Goal: Task Accomplishment & Management: Complete application form

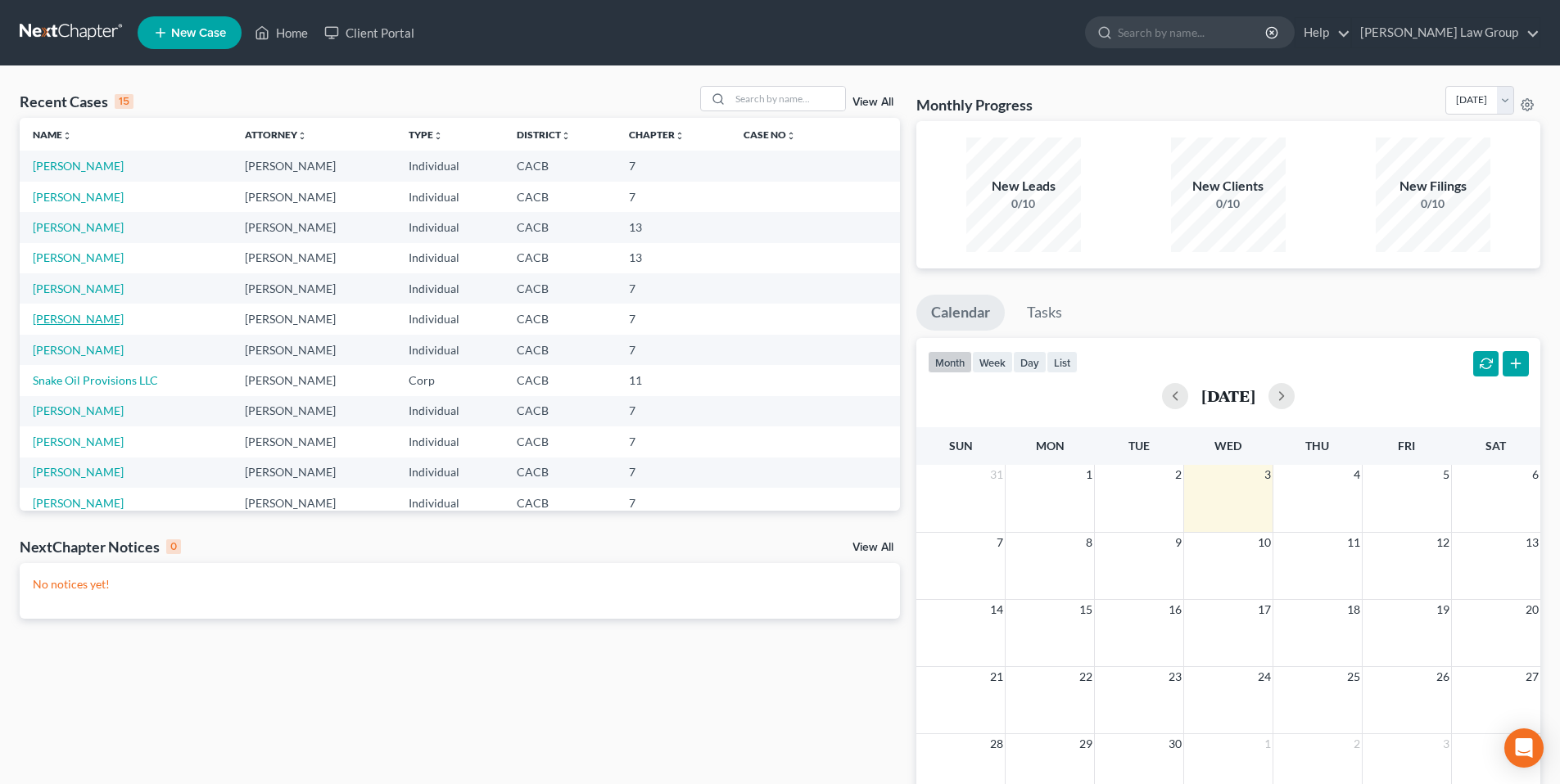
click at [76, 316] on link "[PERSON_NAME]" at bounding box center [78, 319] width 91 height 14
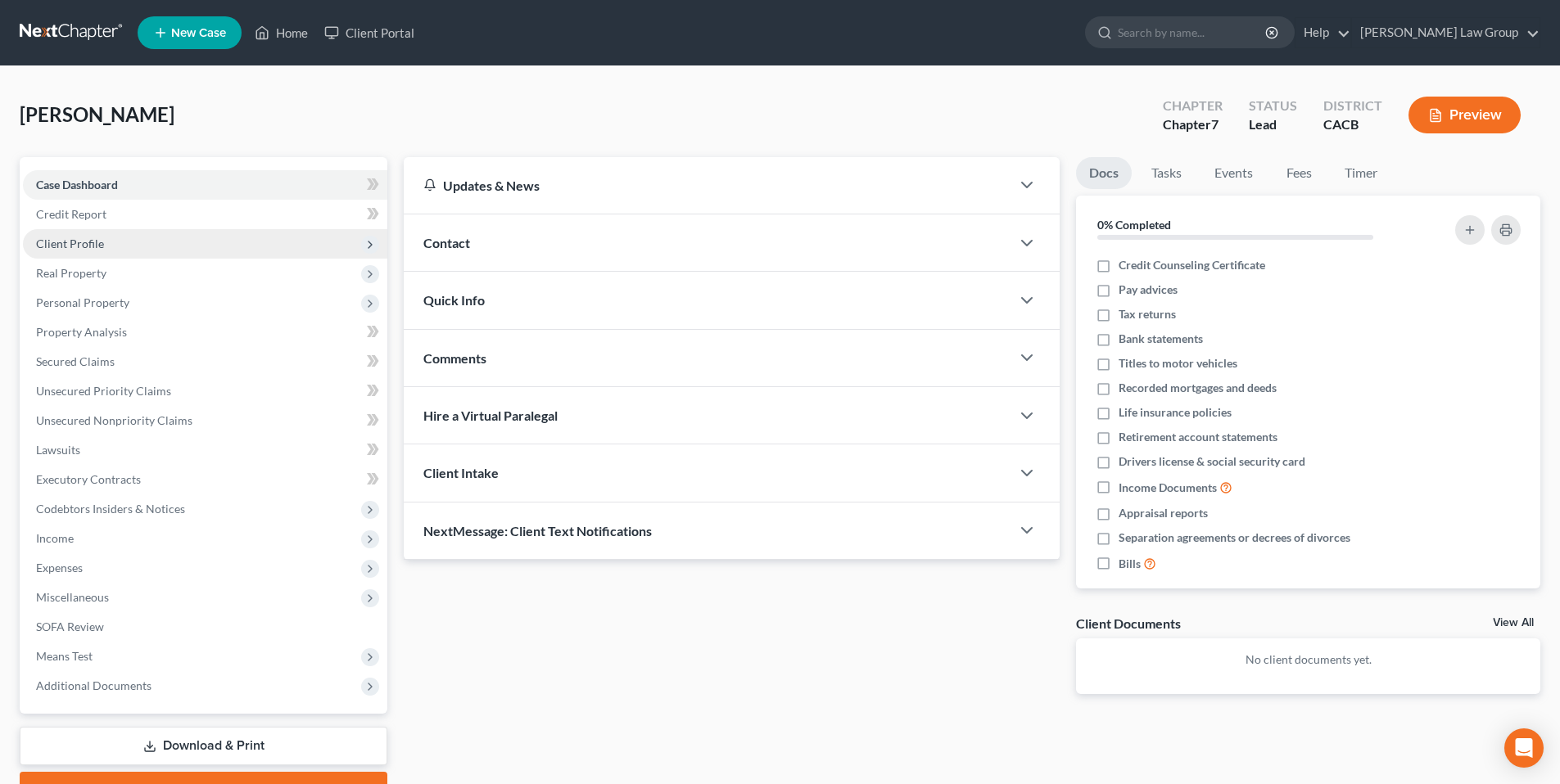
click at [95, 245] on span "Client Profile" at bounding box center [70, 243] width 68 height 14
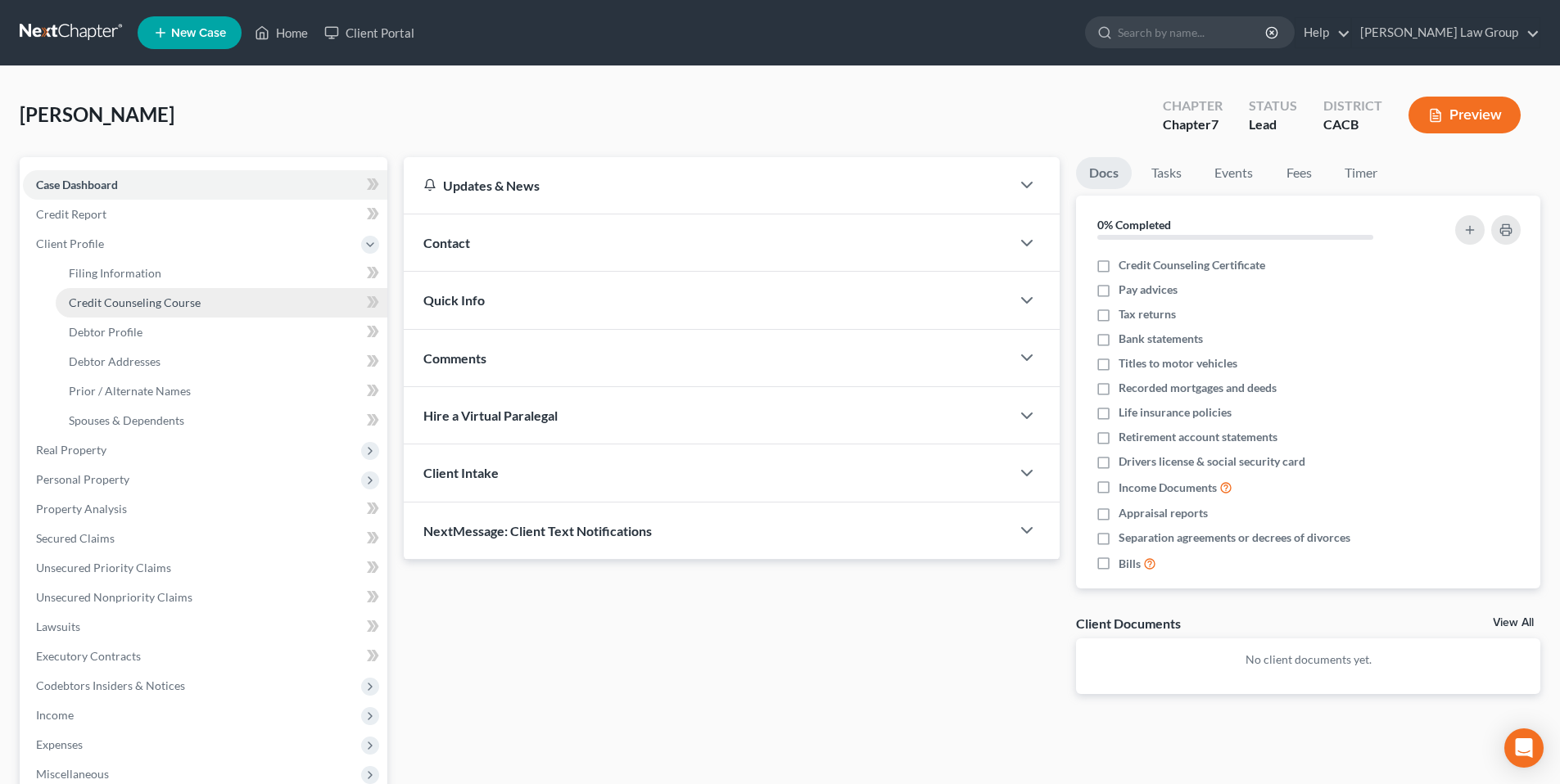
click at [115, 299] on span "Credit Counseling Course" at bounding box center [135, 302] width 132 height 14
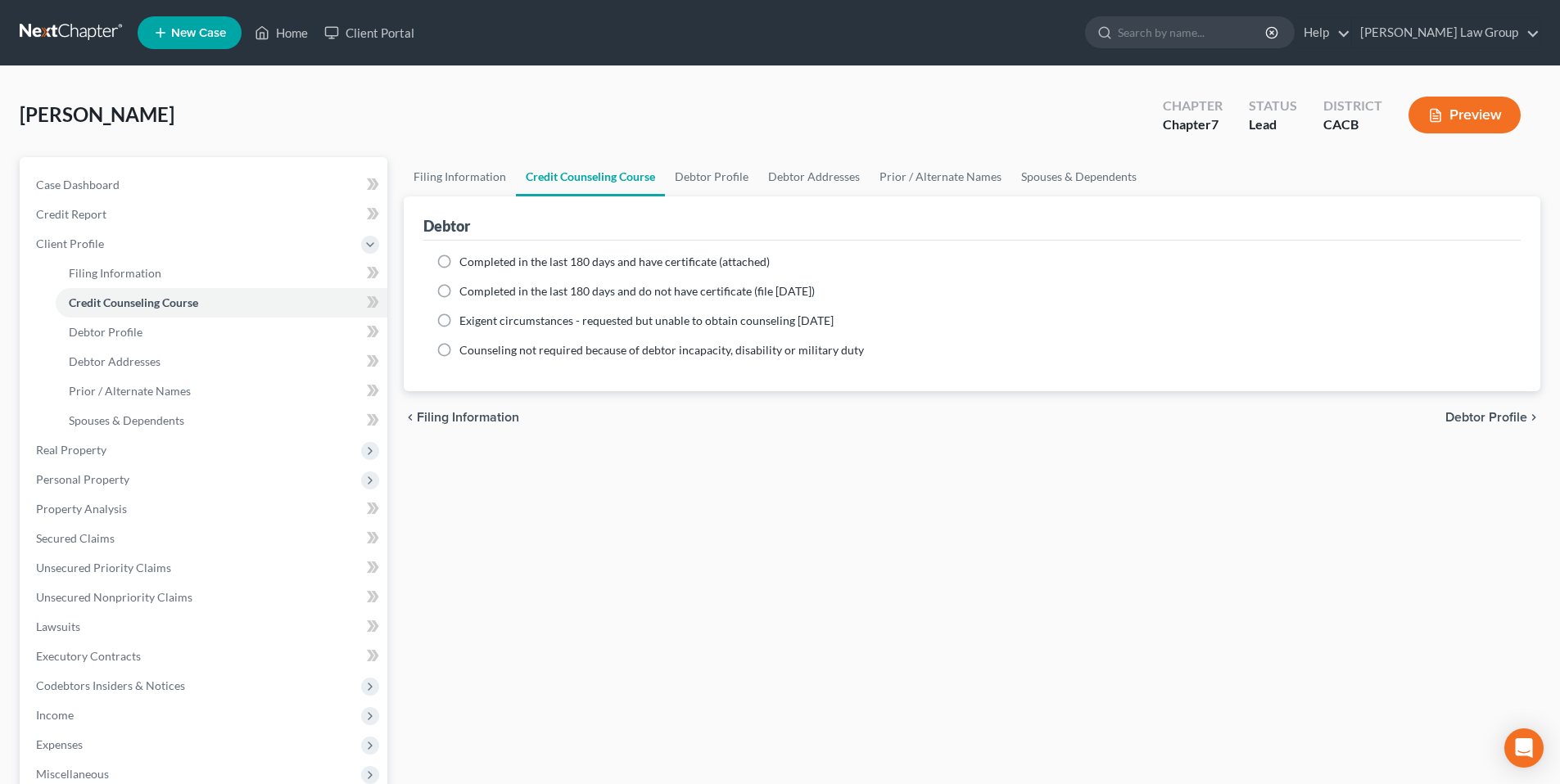
click at [459, 260] on label "Completed in the last 180 days and have certificate (attached)" at bounding box center [614, 262] width 310 height 17
click at [466, 260] on input "Completed in the last 180 days and have certificate (attached)" at bounding box center [471, 259] width 10 height 10
radio input "true"
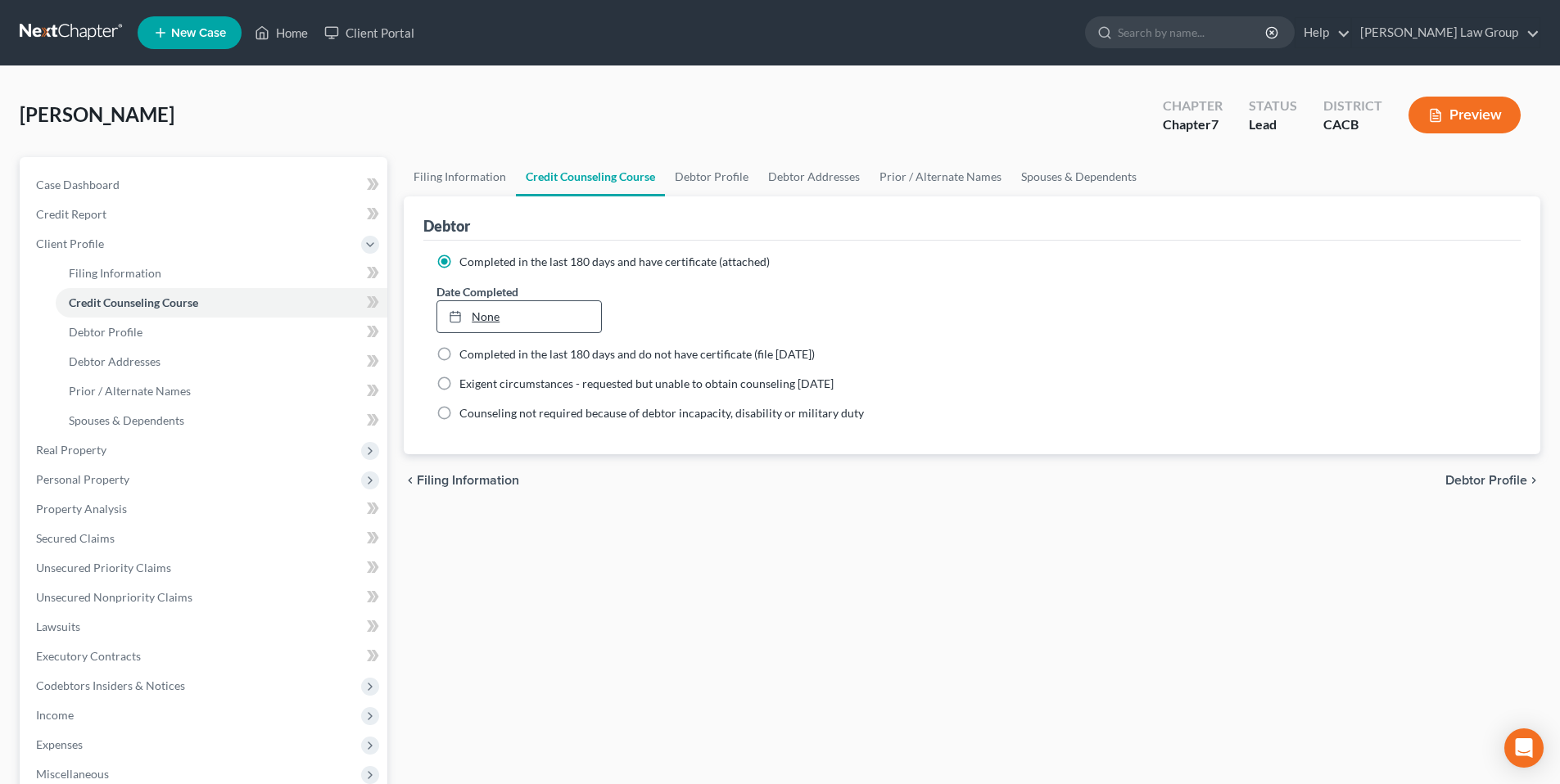
click at [465, 318] on div at bounding box center [460, 316] width 23 height 14
click at [134, 330] on span "Debtor Profile" at bounding box center [105, 332] width 74 height 14
select select "0"
select select "4"
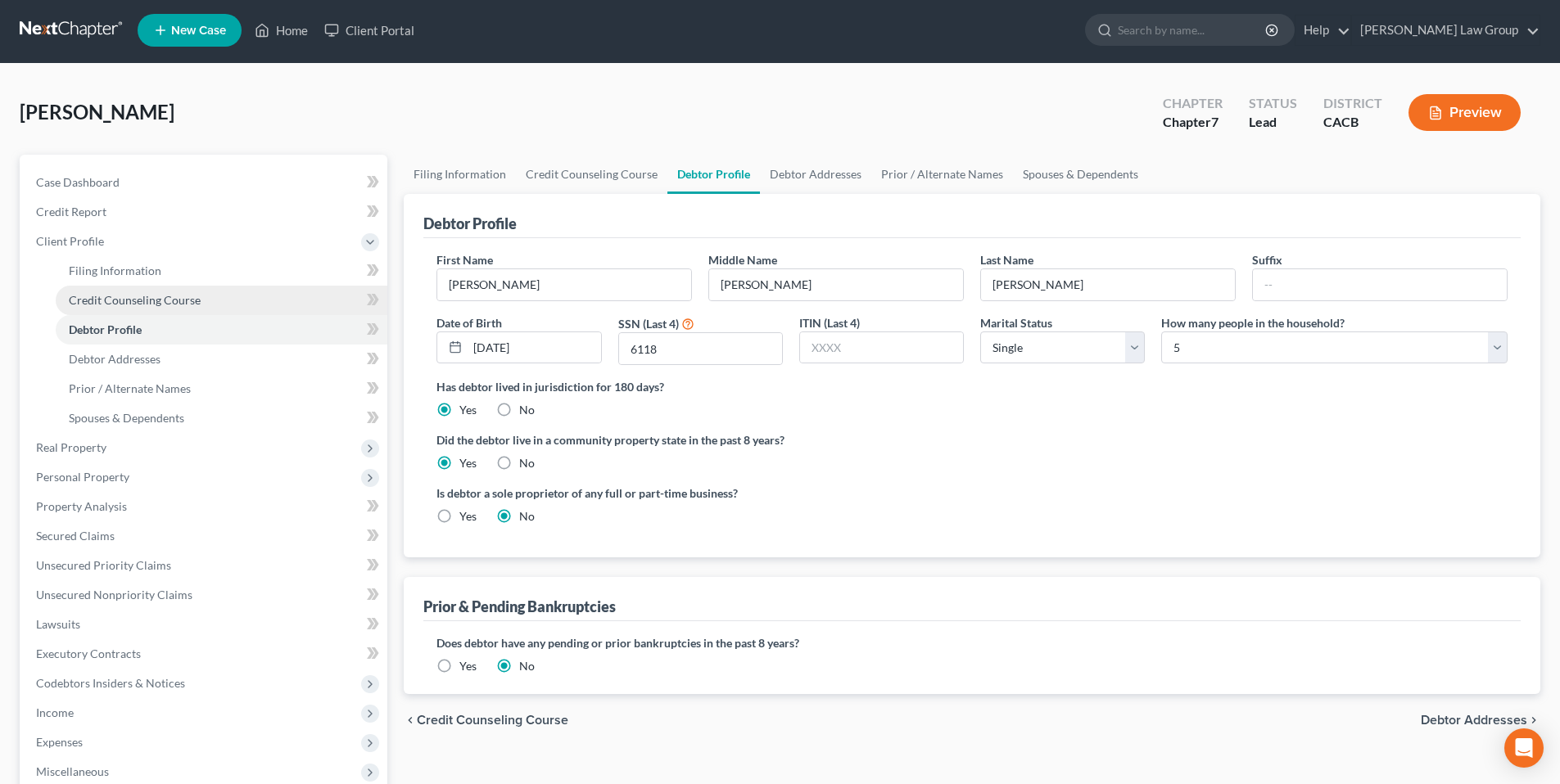
scroll to position [3, 0]
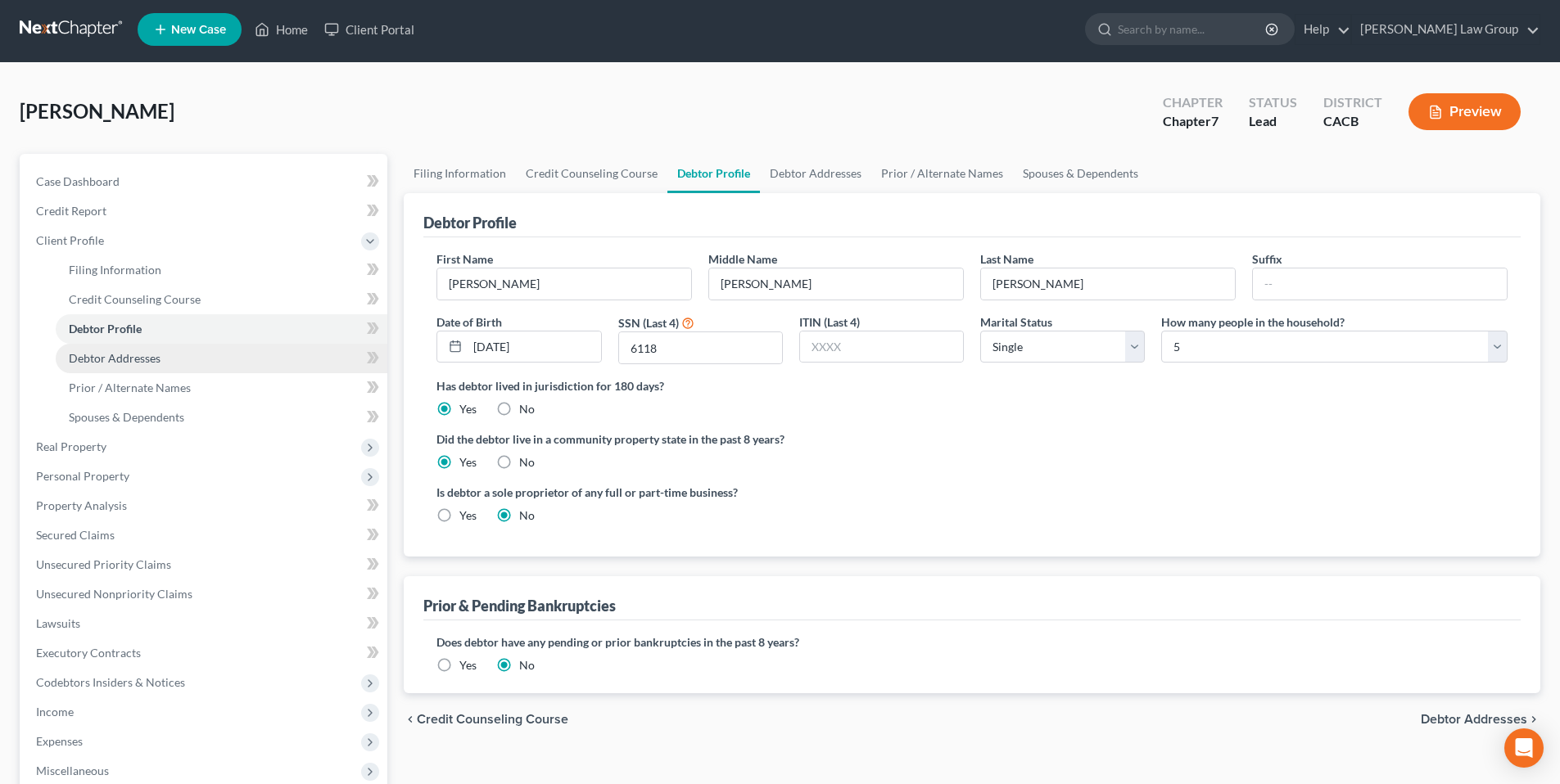
click at [130, 361] on span "Debtor Addresses" at bounding box center [114, 358] width 91 height 14
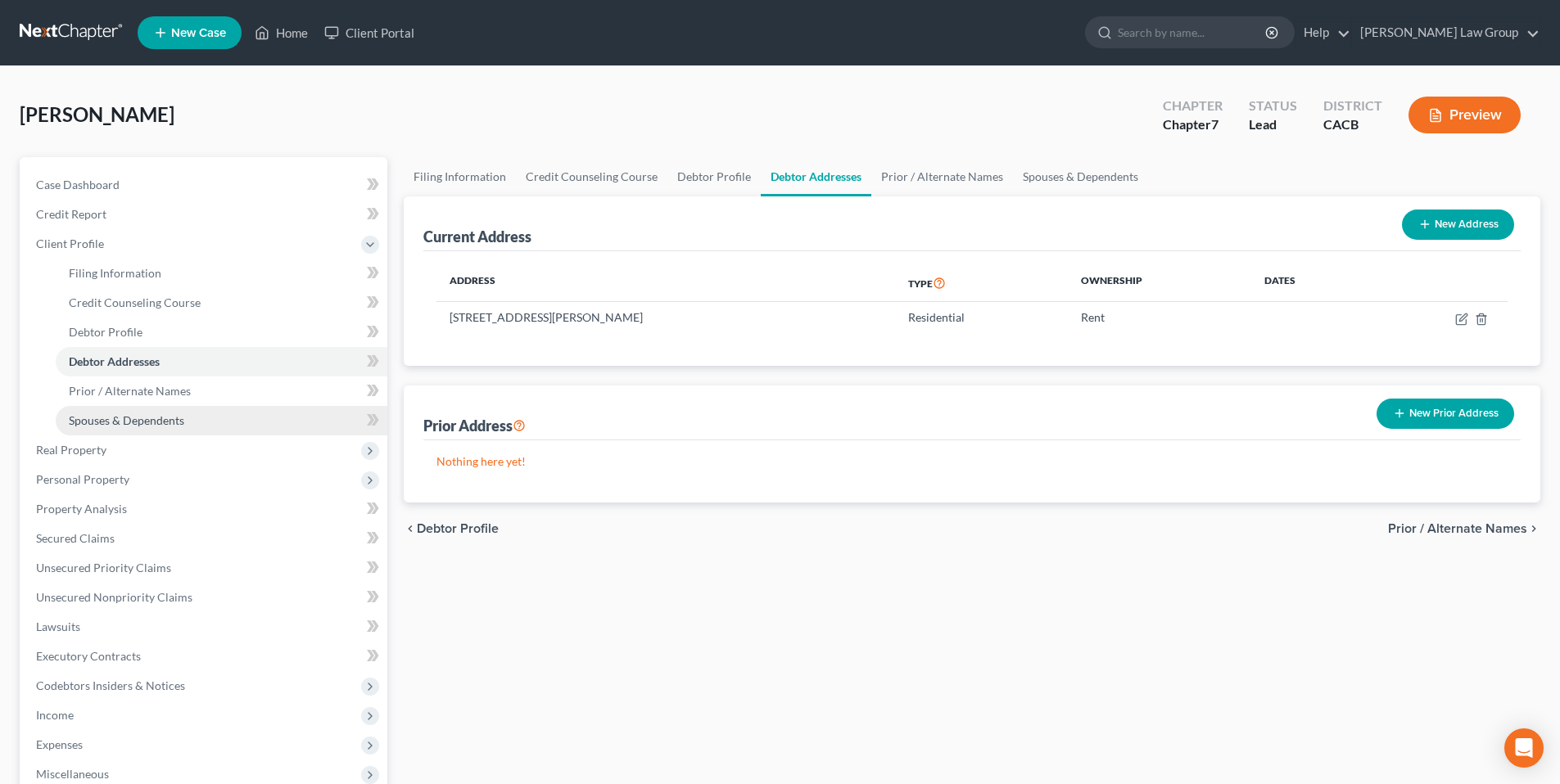
click at [126, 420] on span "Spouses & Dependents" at bounding box center [126, 421] width 116 height 14
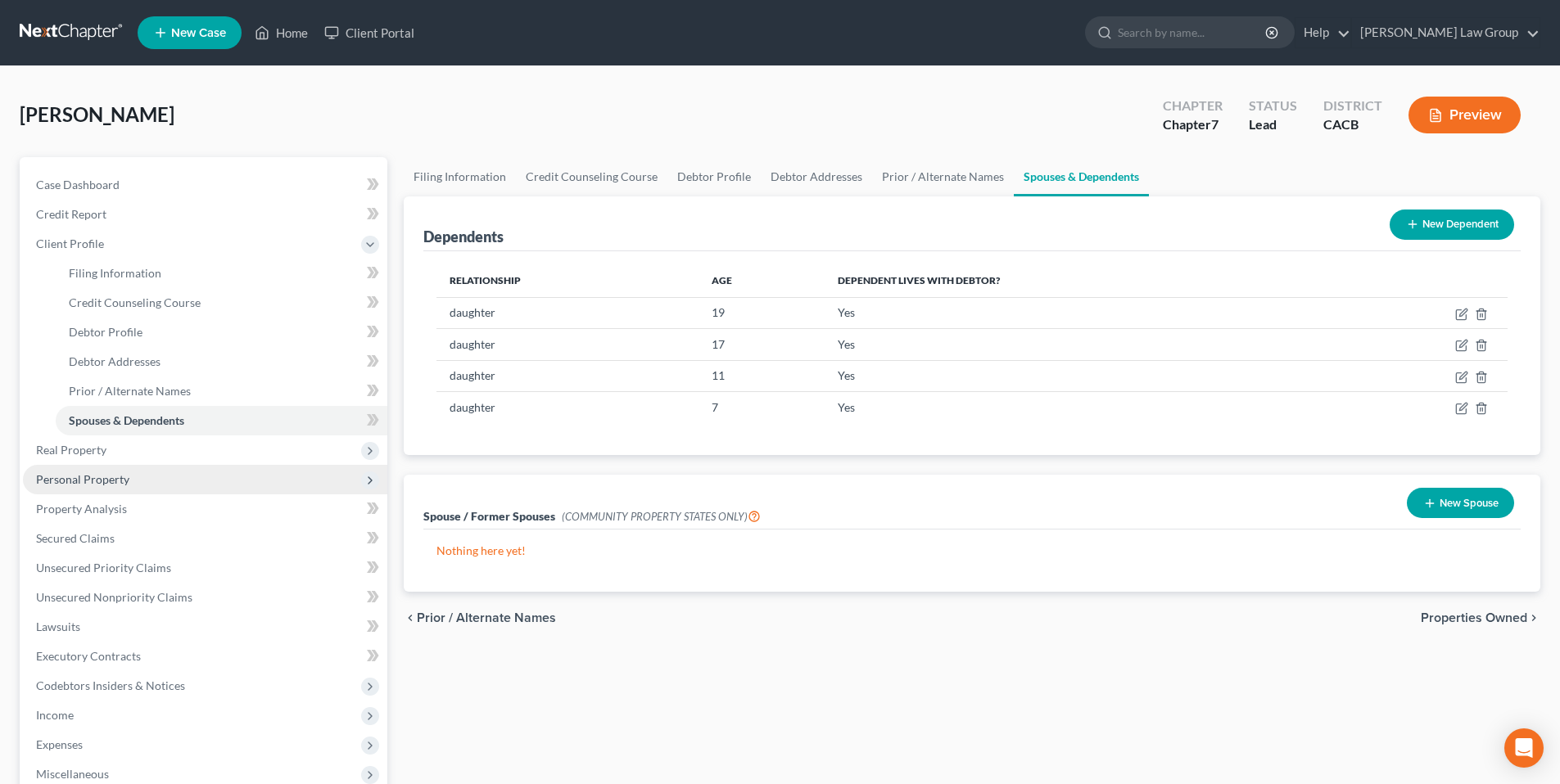
click at [91, 472] on span "Personal Property" at bounding box center [82, 479] width 93 height 14
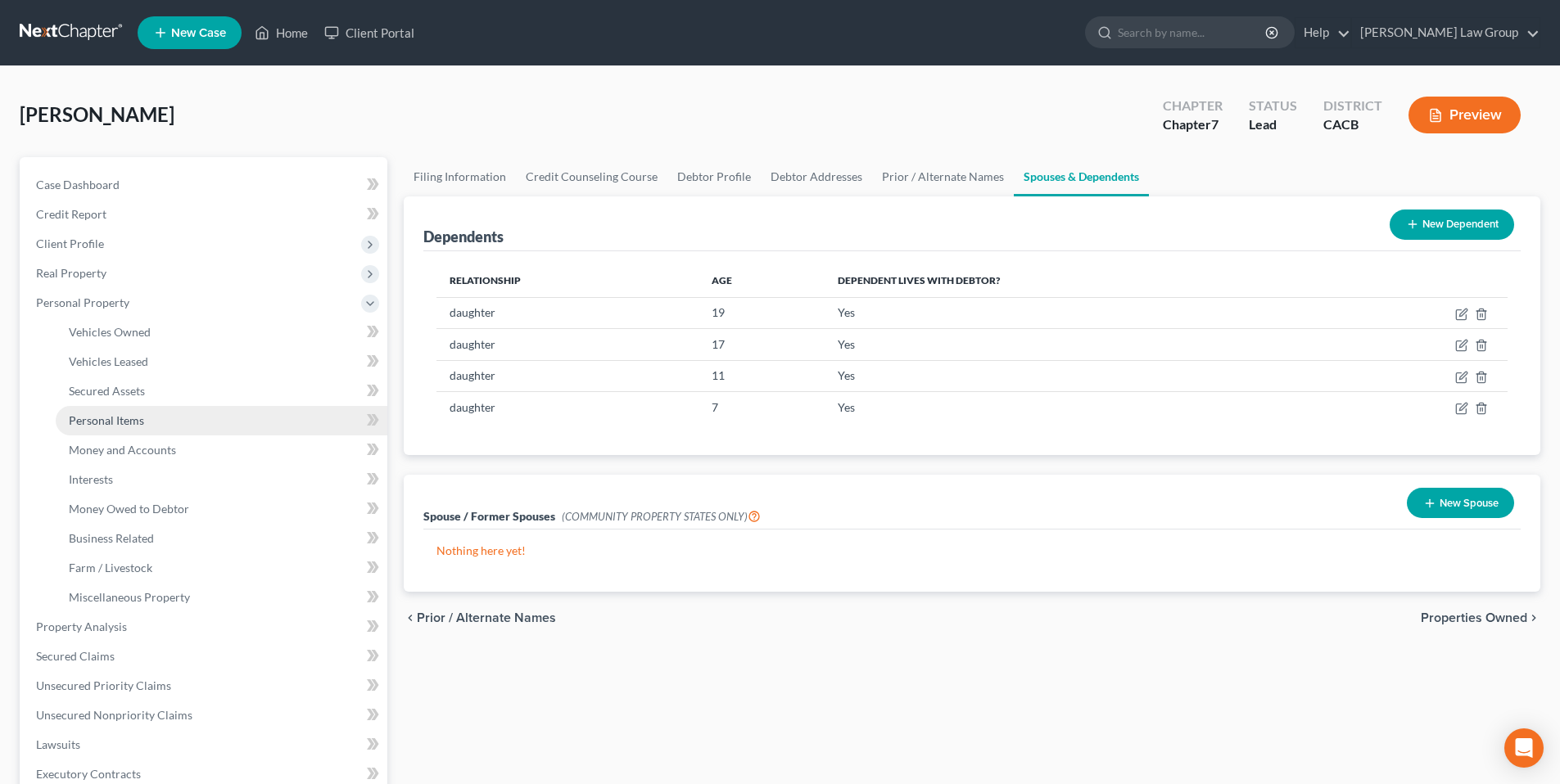
click at [119, 415] on span "Personal Items" at bounding box center [106, 421] width 76 height 14
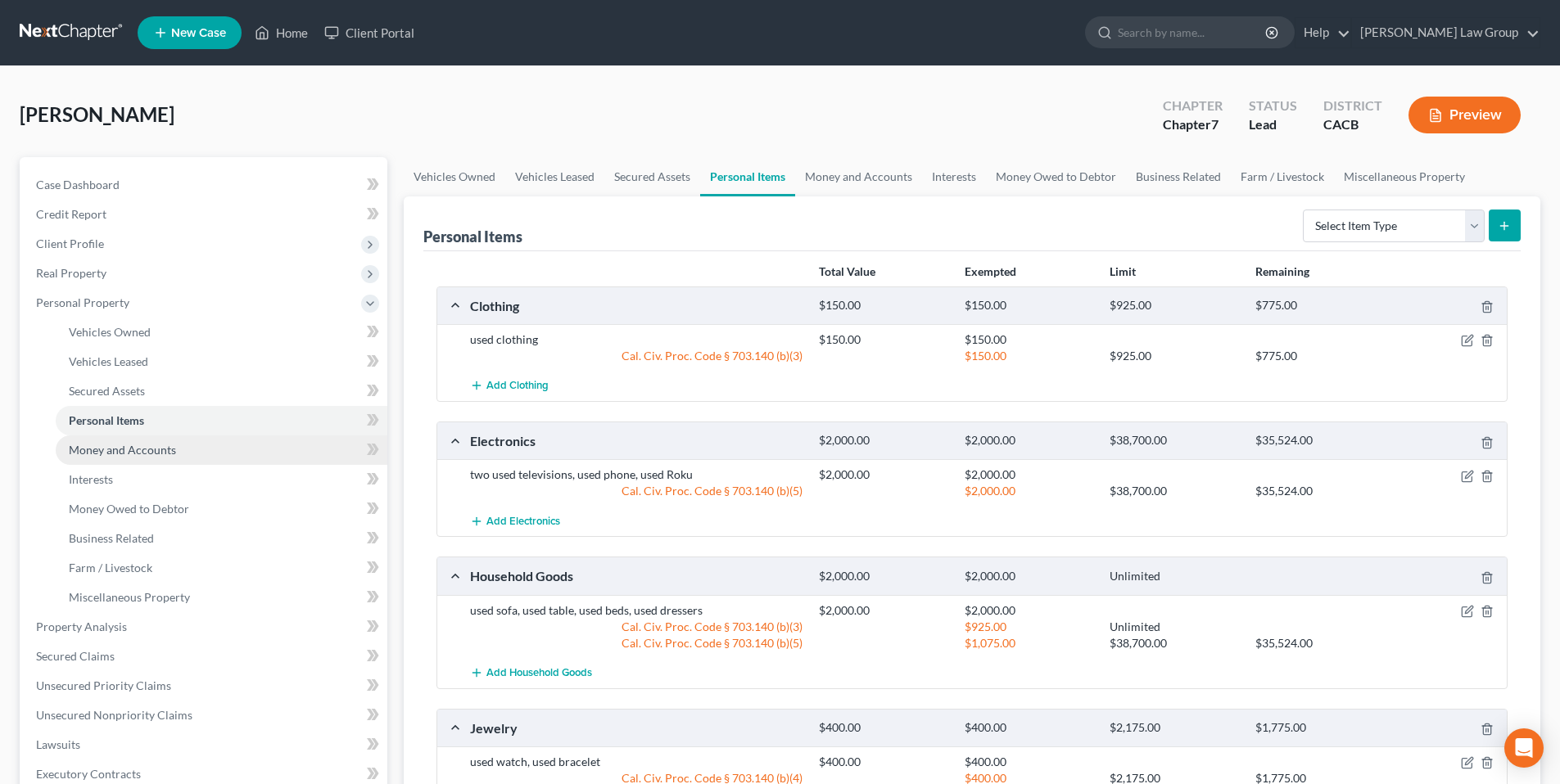
click at [113, 445] on span "Money and Accounts" at bounding box center [122, 449] width 107 height 14
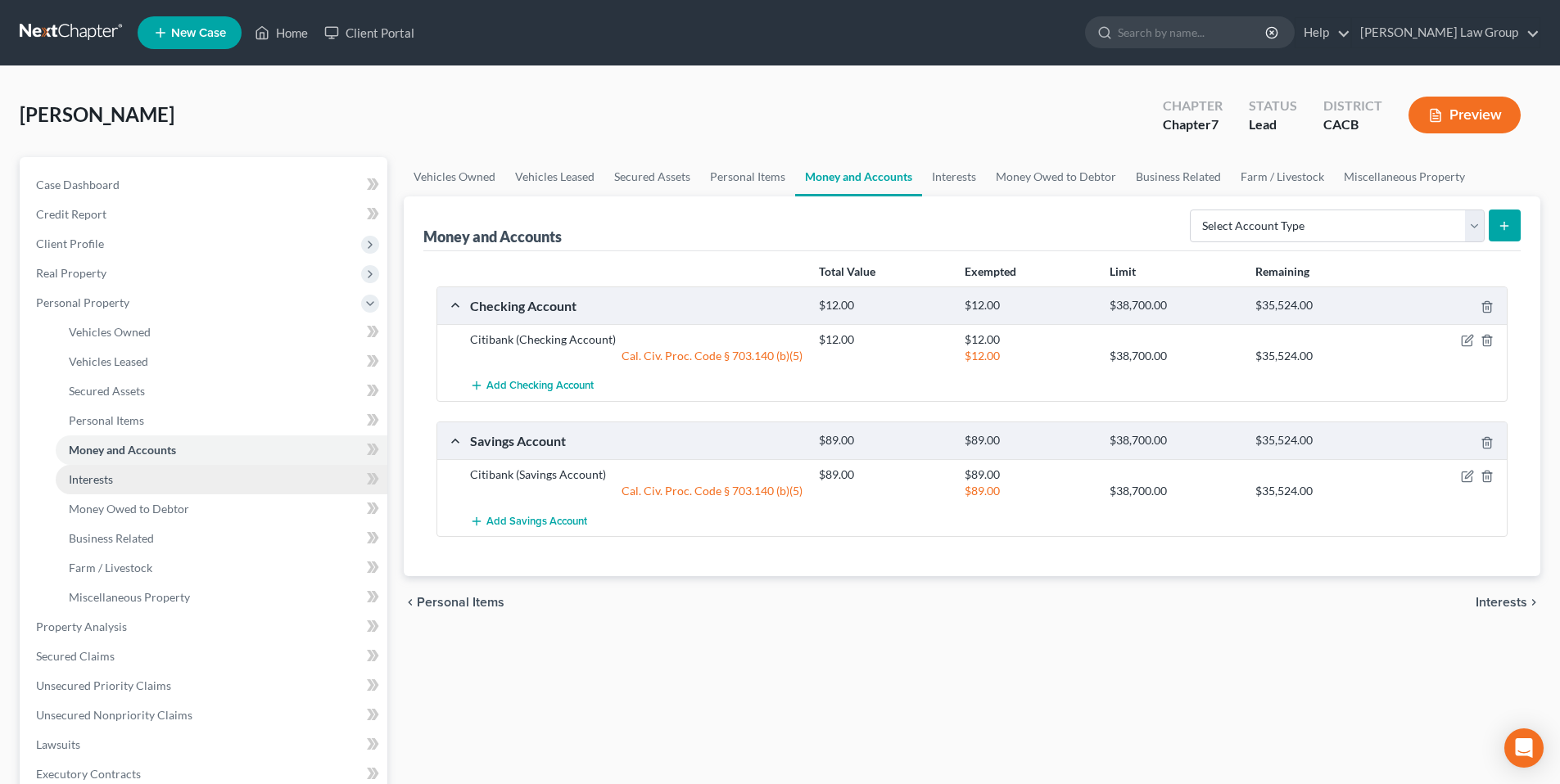
click at [99, 479] on span "Interests" at bounding box center [90, 479] width 44 height 14
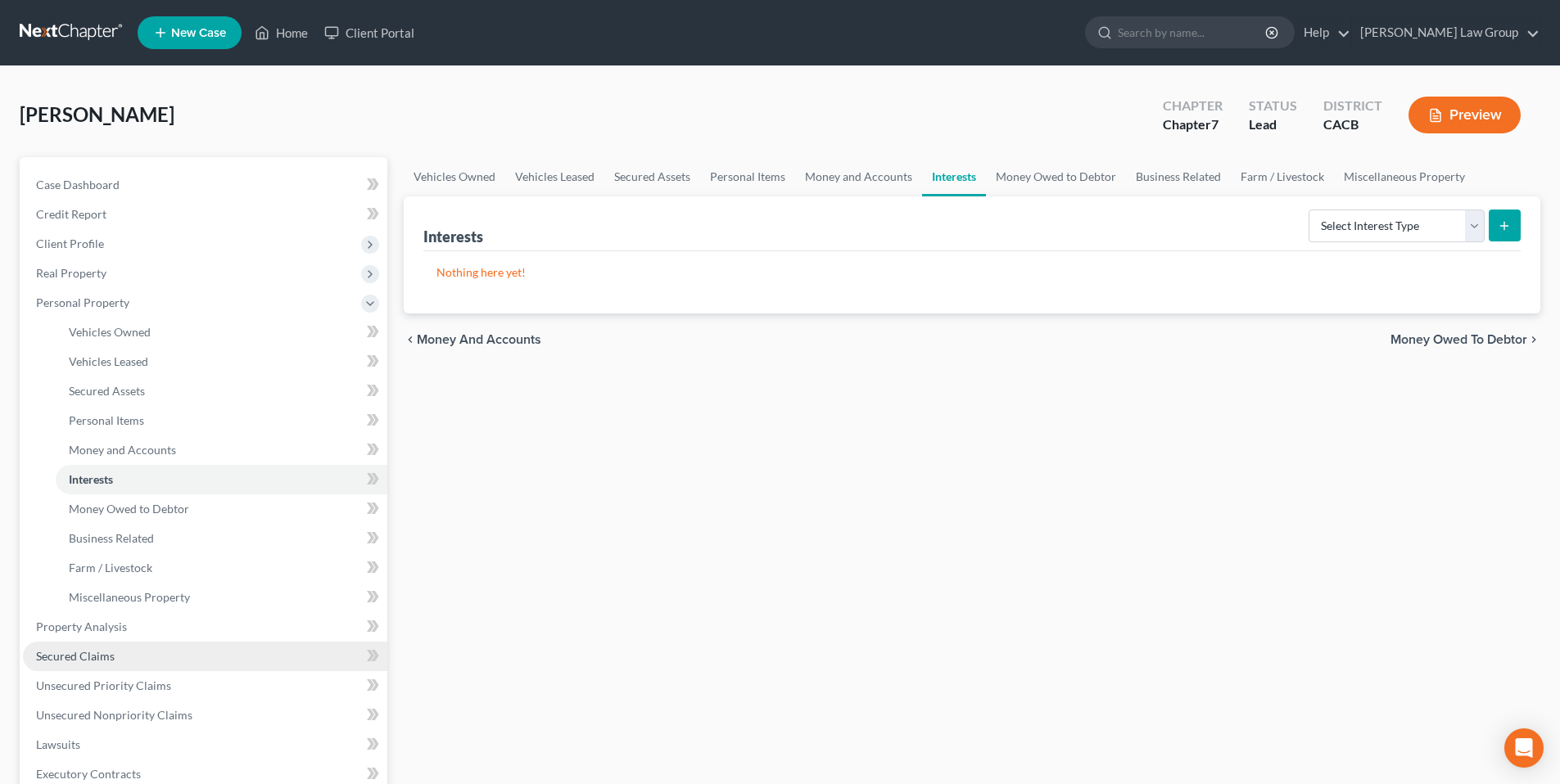
click at [97, 656] on span "Secured Claims" at bounding box center [75, 656] width 78 height 14
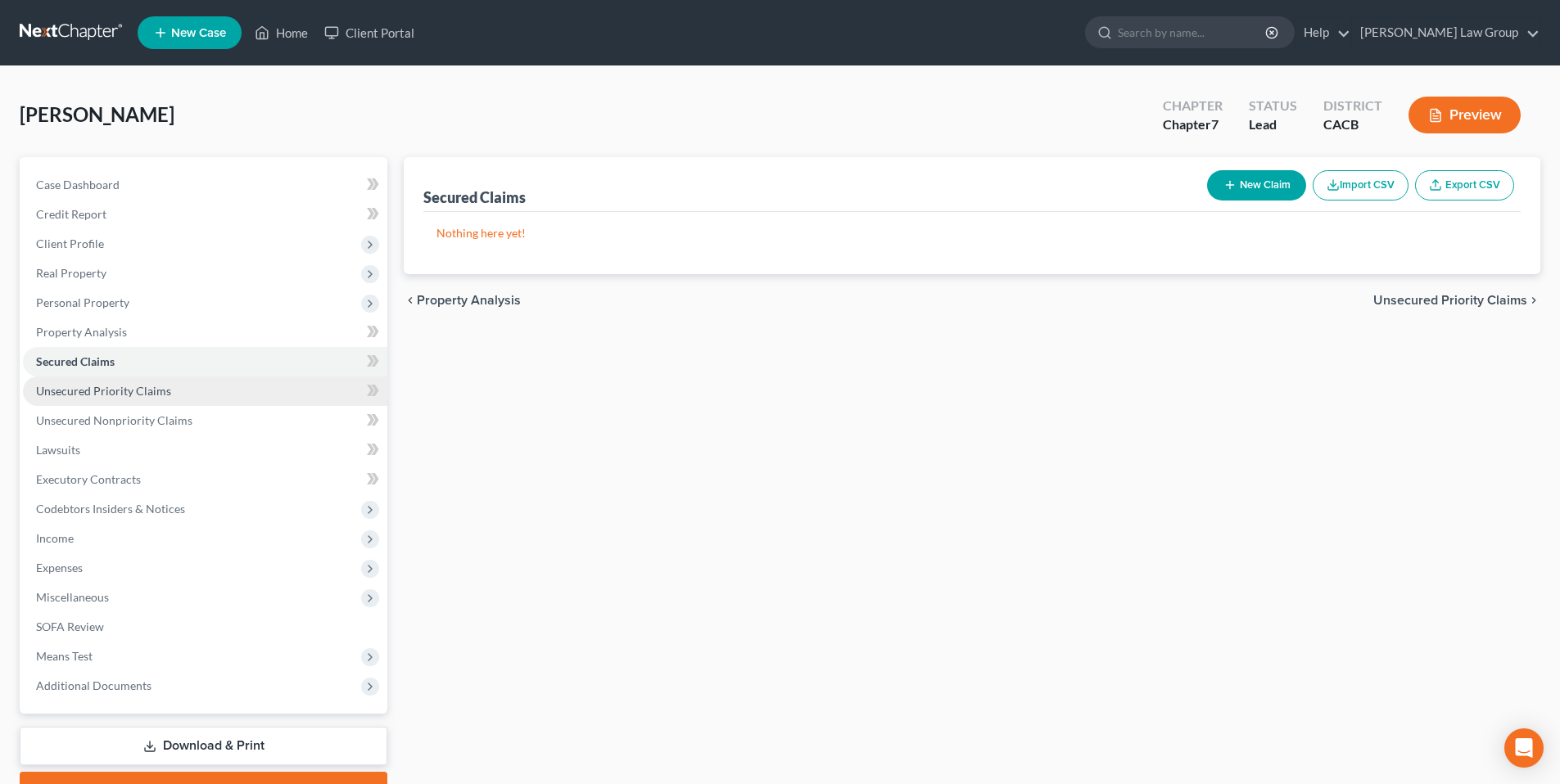
click at [122, 391] on span "Unsecured Priority Claims" at bounding box center [103, 391] width 135 height 14
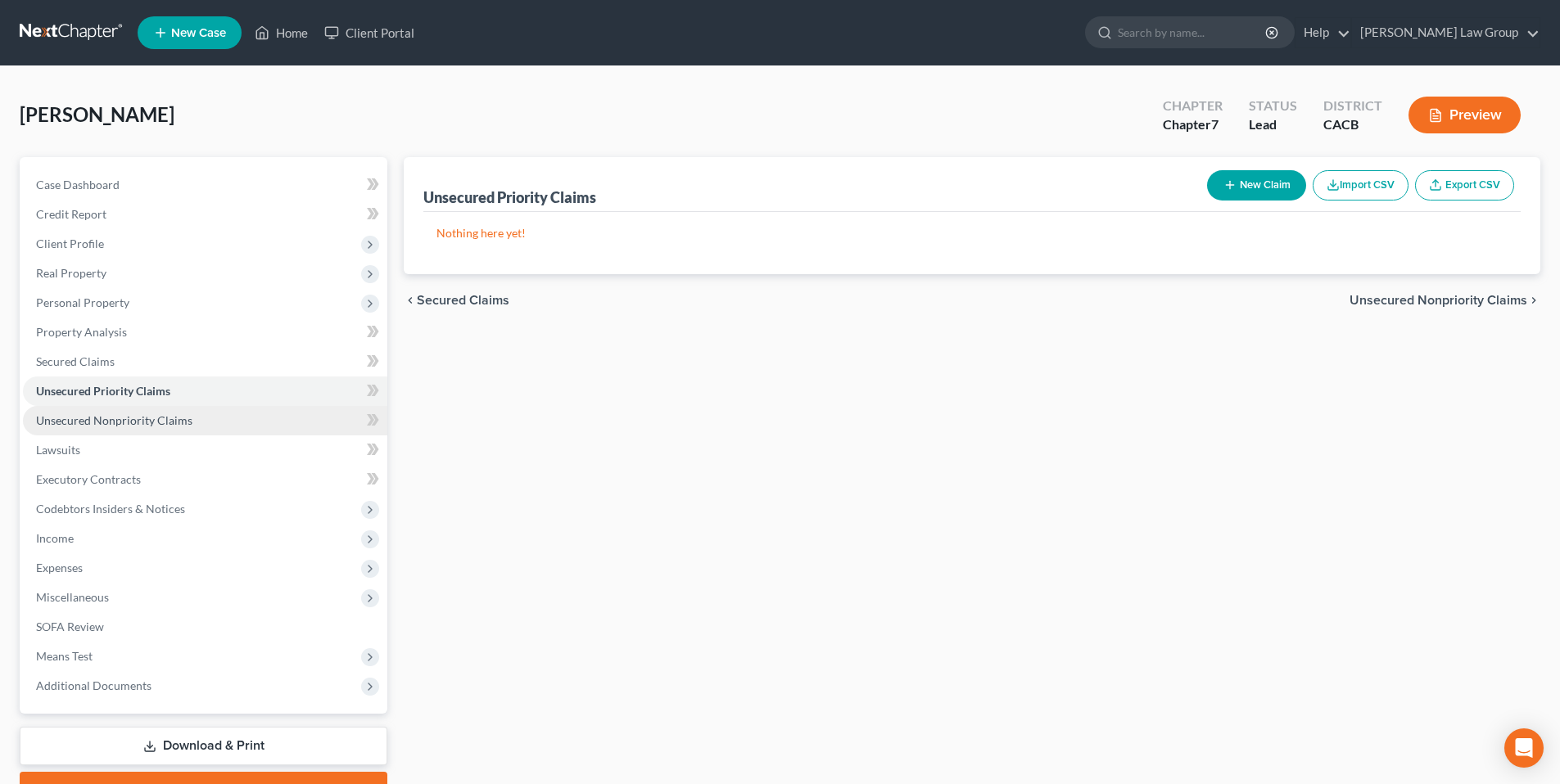
click at [122, 419] on span "Unsecured Nonpriority Claims" at bounding box center [114, 421] width 157 height 14
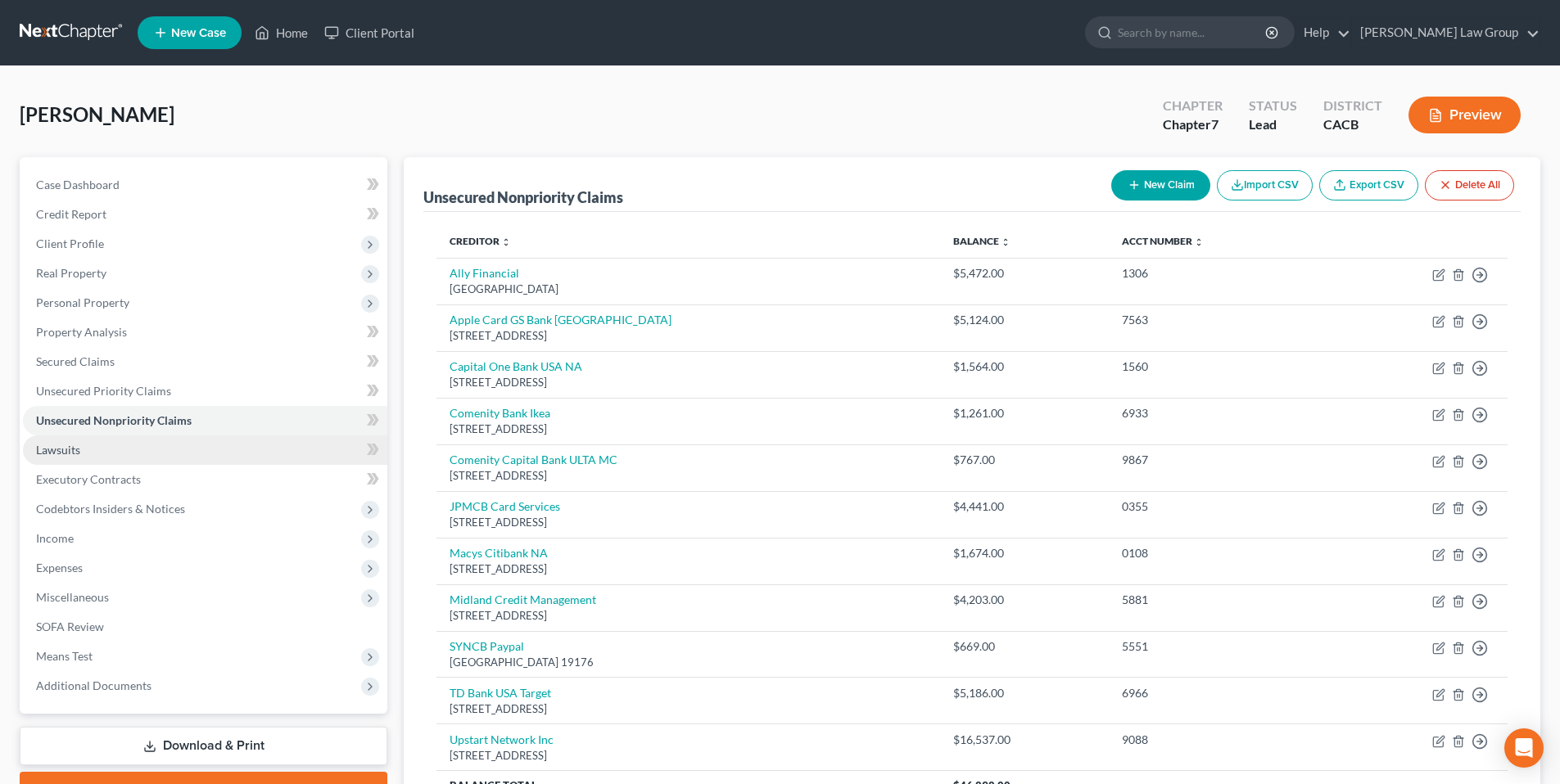
click at [76, 451] on span "Lawsuits" at bounding box center [57, 449] width 44 height 14
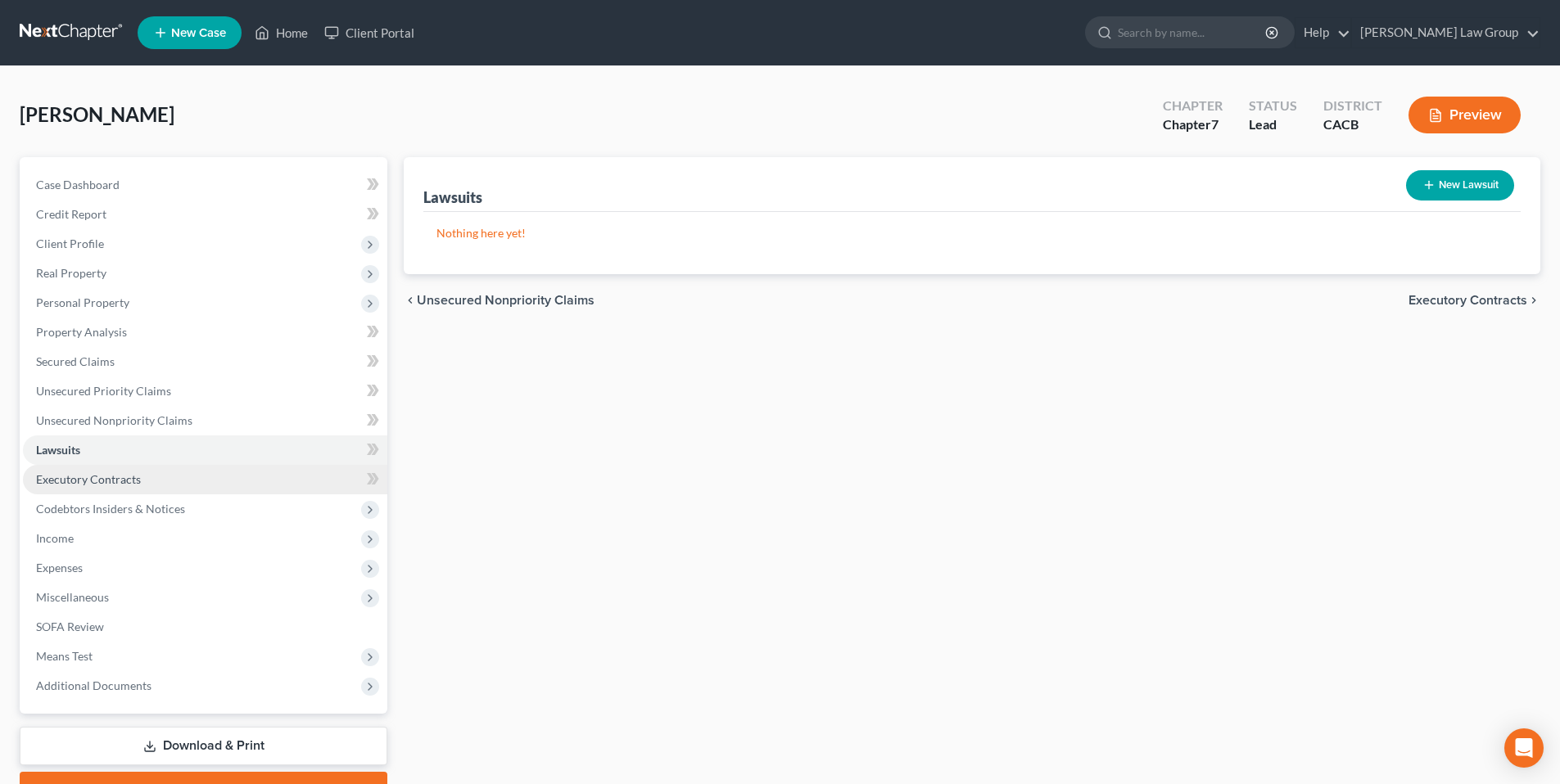
click at [82, 479] on span "Executory Contracts" at bounding box center [88, 479] width 105 height 14
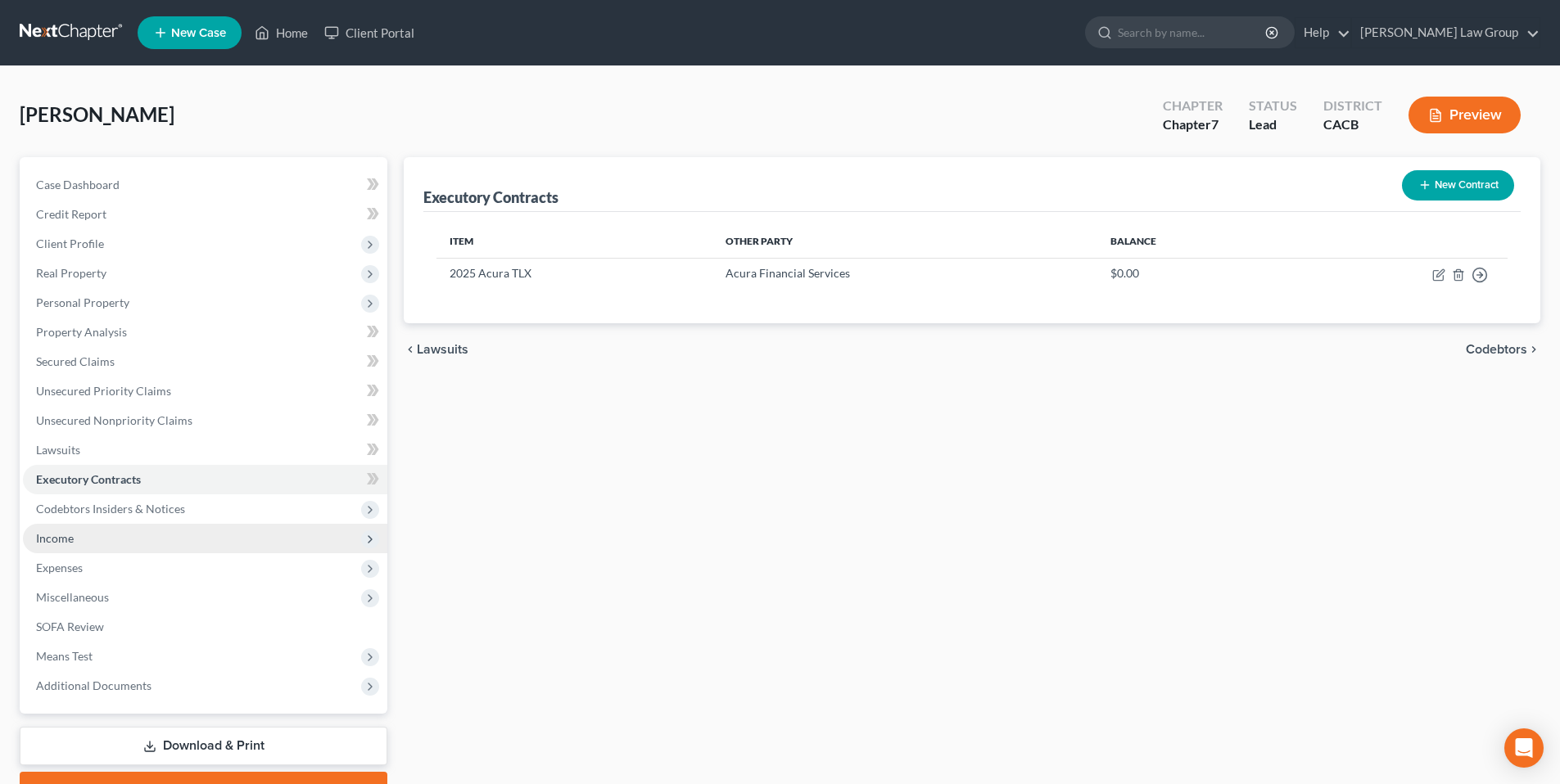
click at [64, 535] on span "Income" at bounding box center [54, 538] width 37 height 14
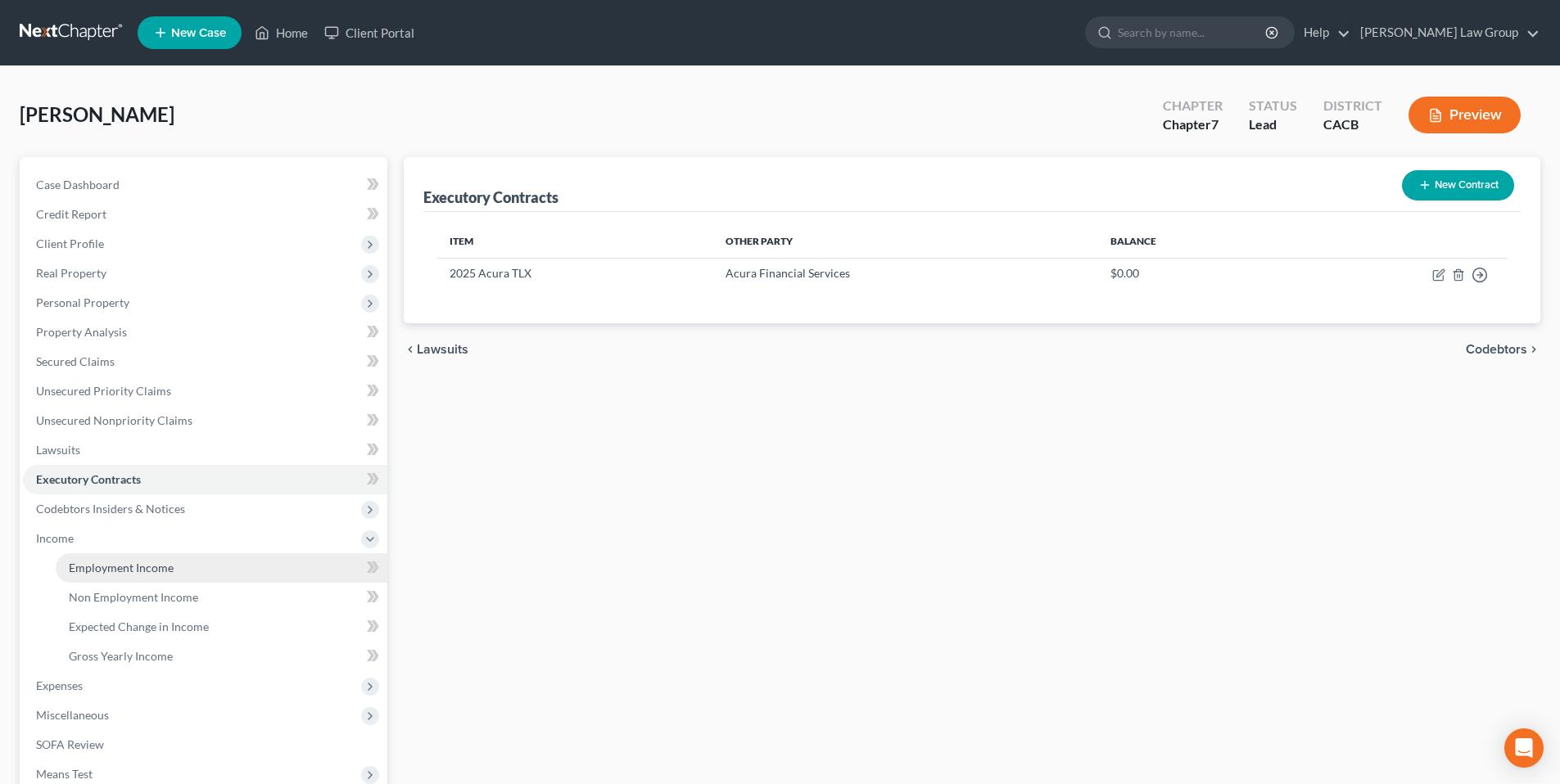
click at [155, 568] on span "Employment Income" at bounding box center [121, 568] width 105 height 14
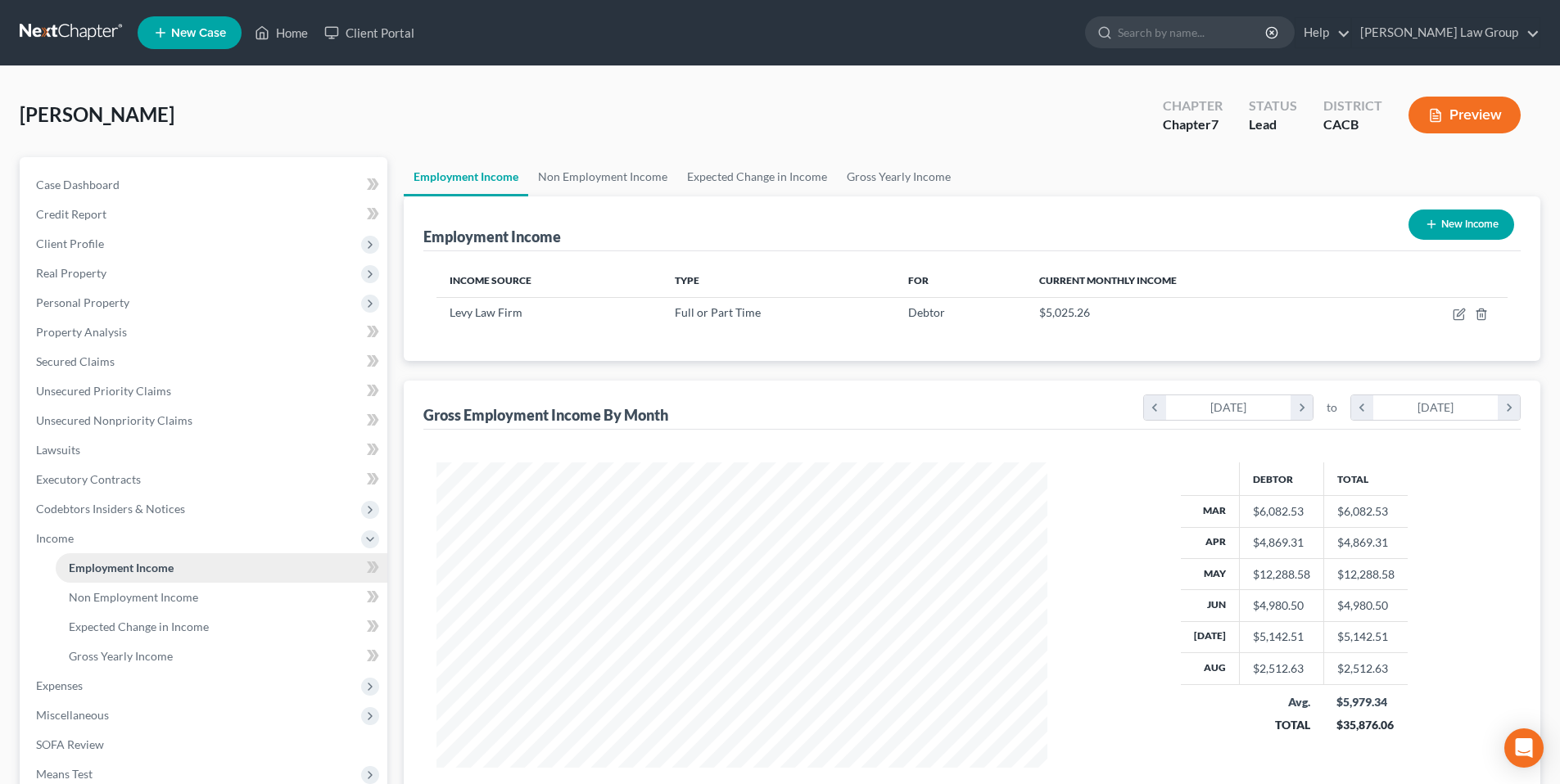
scroll to position [305, 643]
click at [77, 681] on span "Expenses" at bounding box center [59, 686] width 47 height 14
click at [83, 600] on span "Home" at bounding box center [84, 597] width 31 height 14
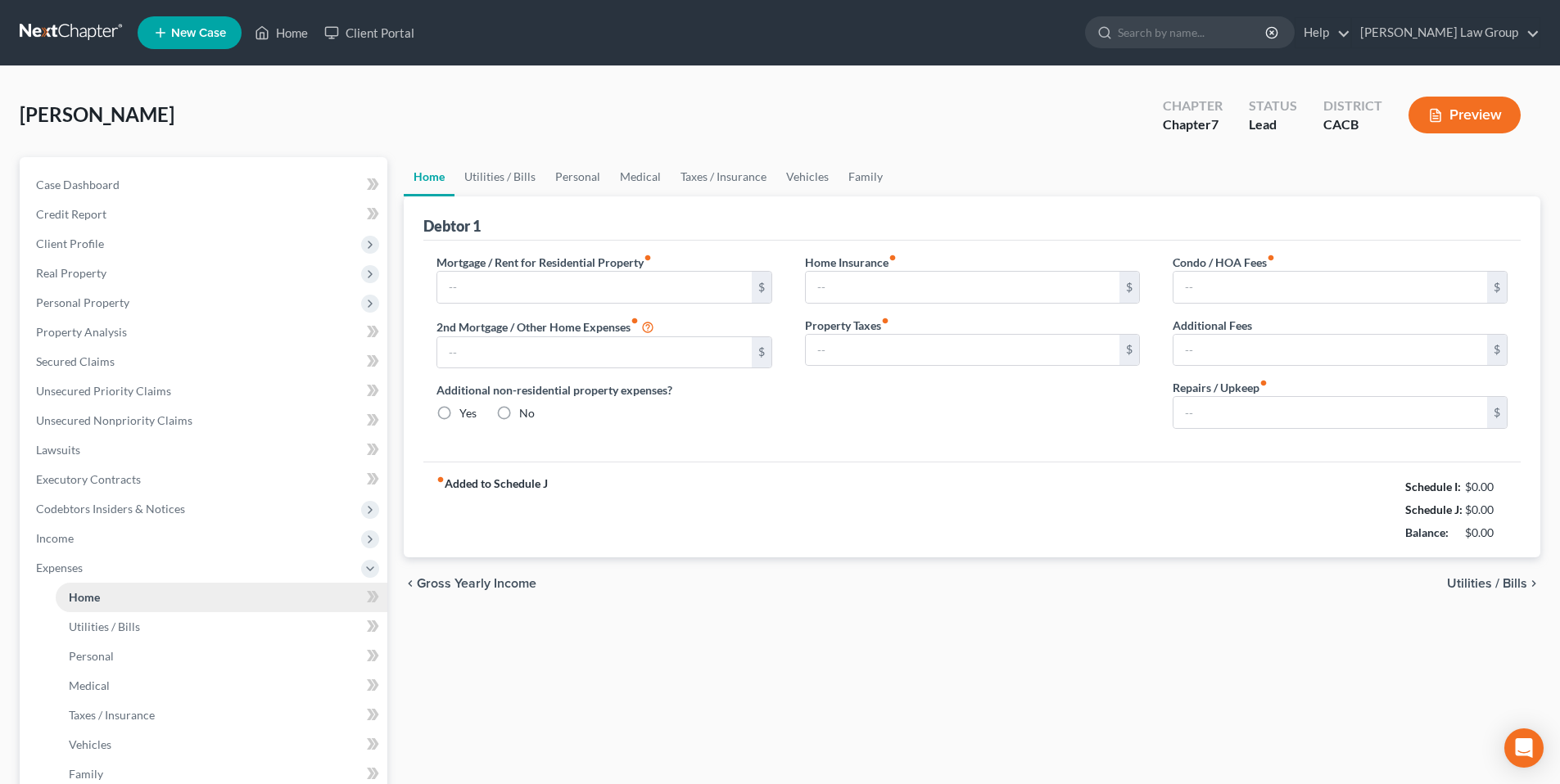
type input "1,250.00"
type input "0.00"
radio input "true"
type input "0.00"
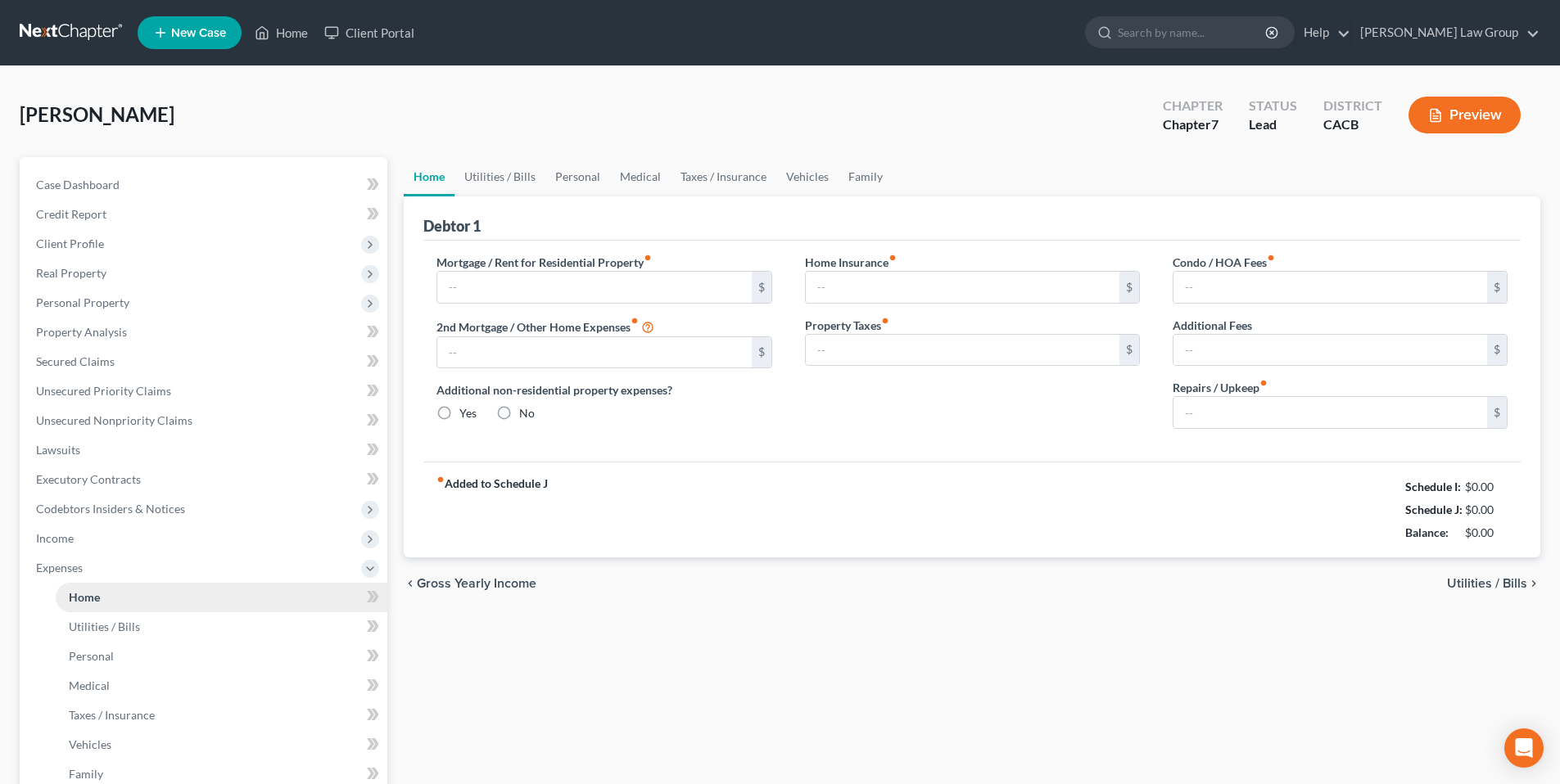
type input "0.00"
click at [1510, 34] on link "[PERSON_NAME] Law Group" at bounding box center [1446, 33] width 188 height 30
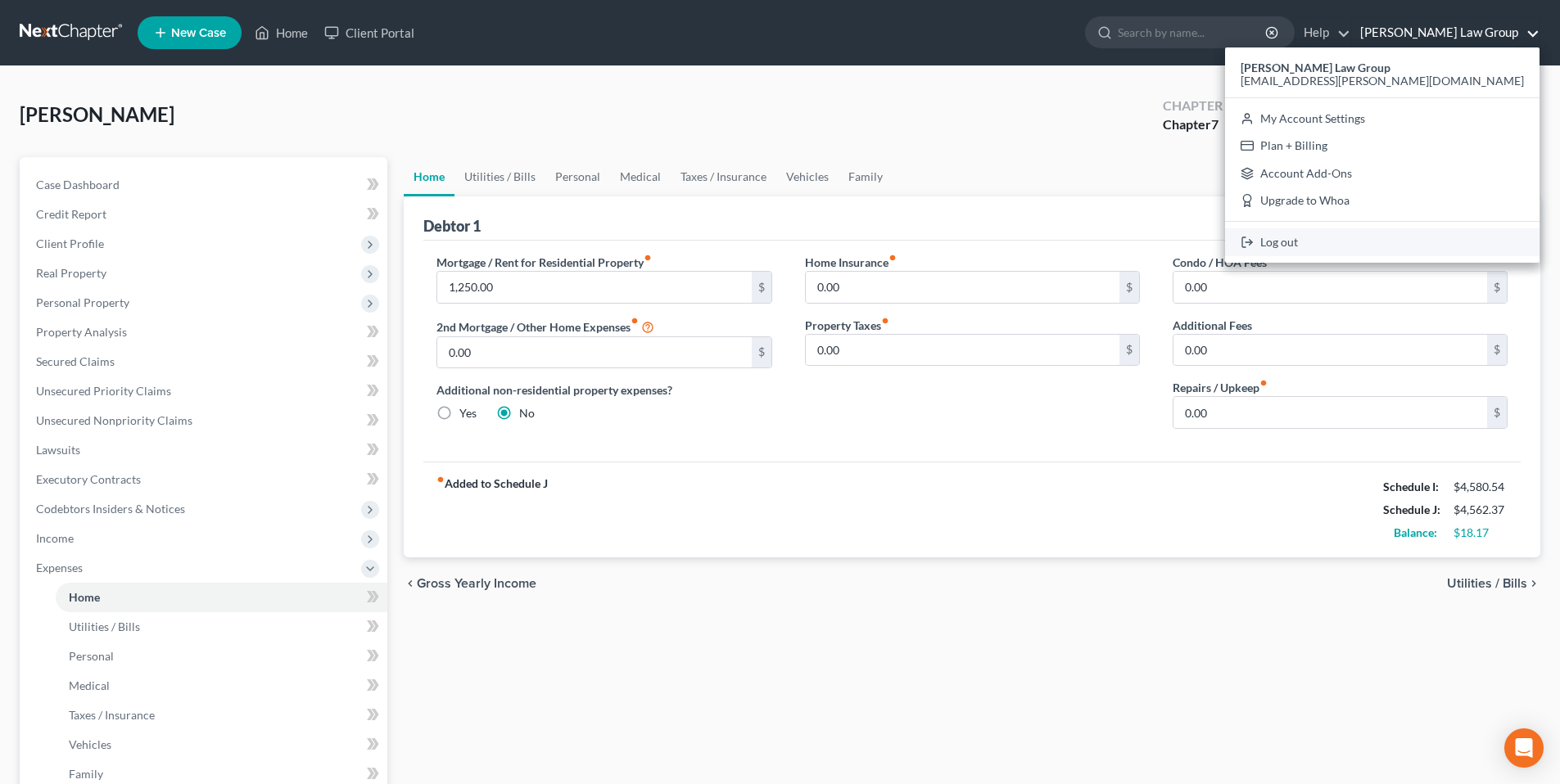
click at [1379, 247] on link "Log out" at bounding box center [1383, 243] width 315 height 28
